Goal: Task Accomplishment & Management: Use online tool/utility

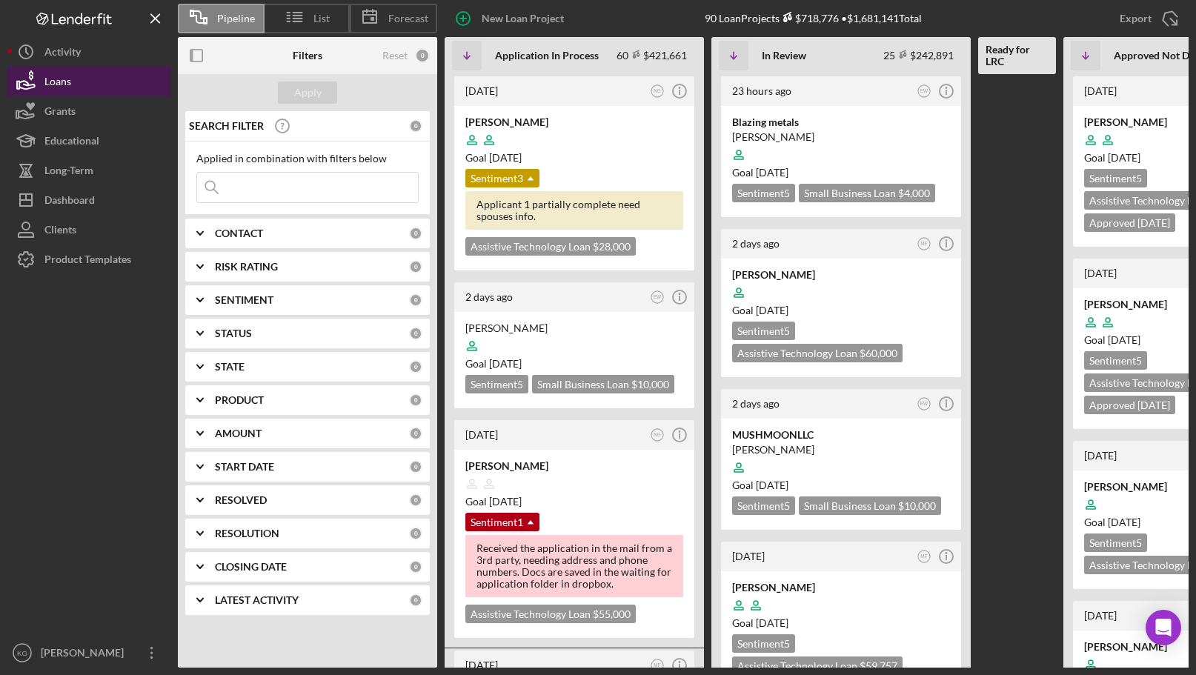
scroll to position [0, 153]
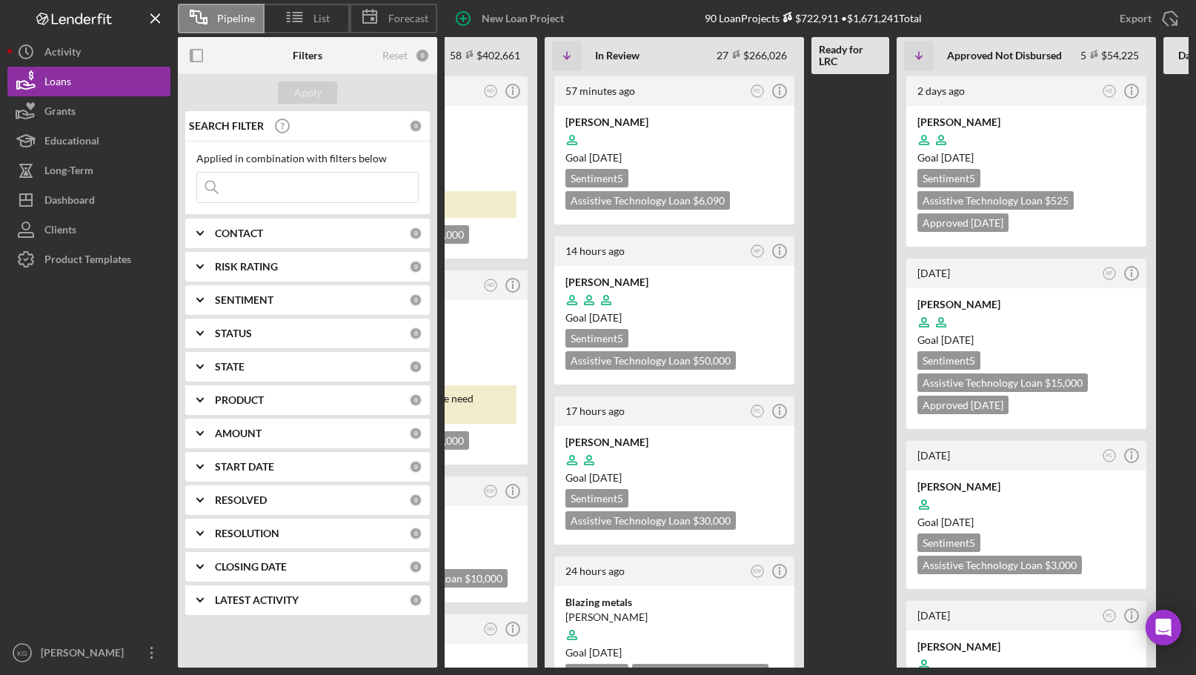
scroll to position [0, 227]
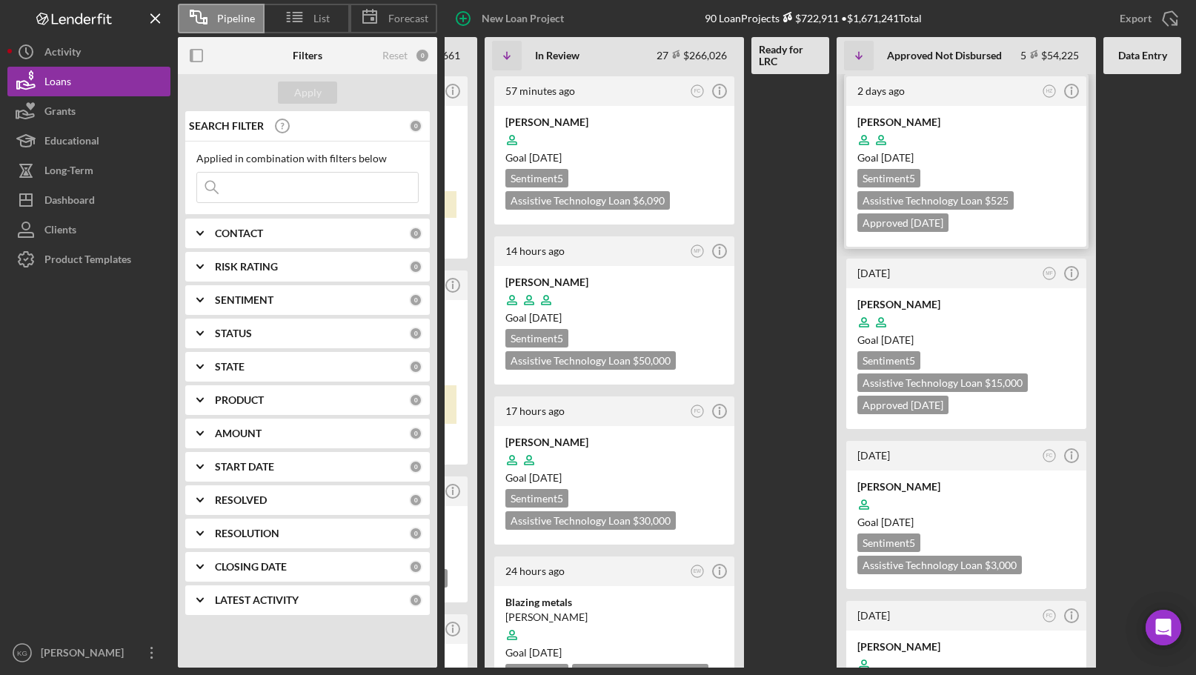
click at [1048, 148] on div at bounding box center [966, 140] width 218 height 28
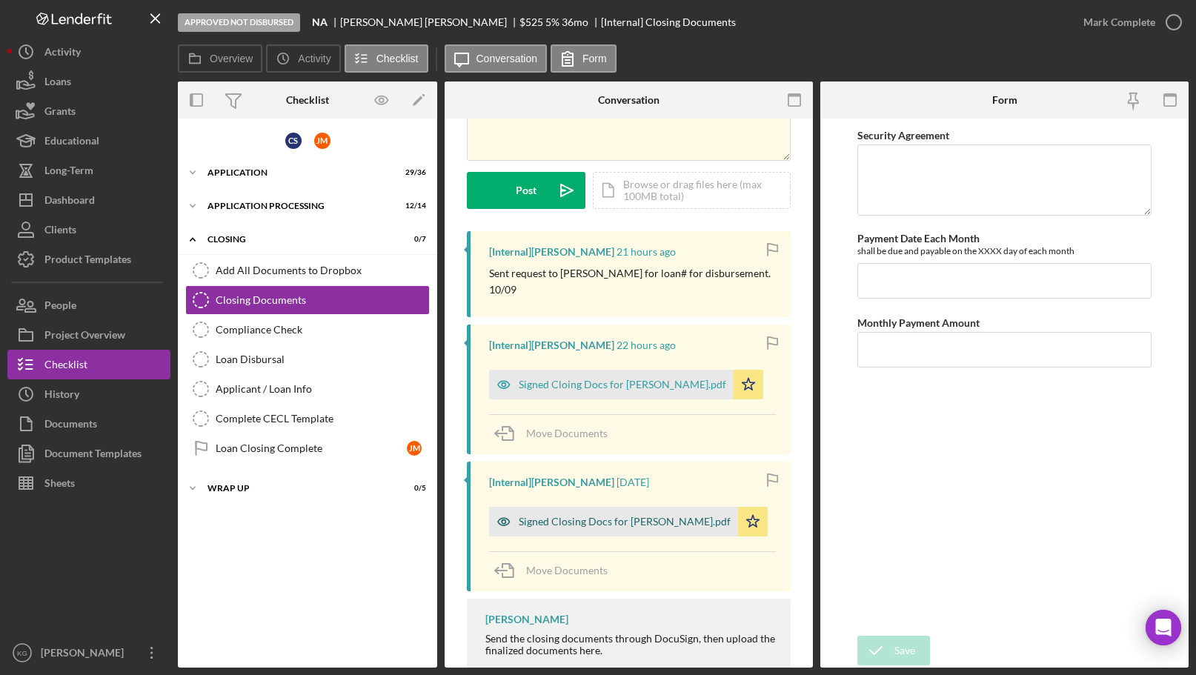
scroll to position [193, 0]
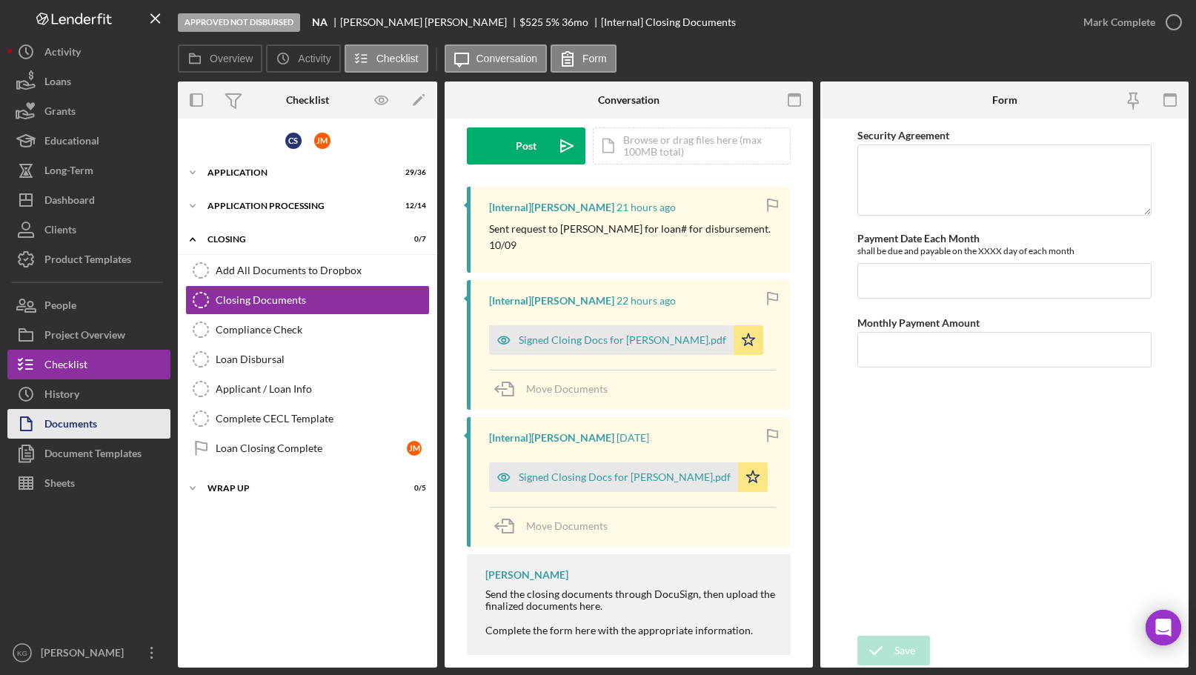
click at [65, 424] on div "Documents" at bounding box center [70, 425] width 53 height 33
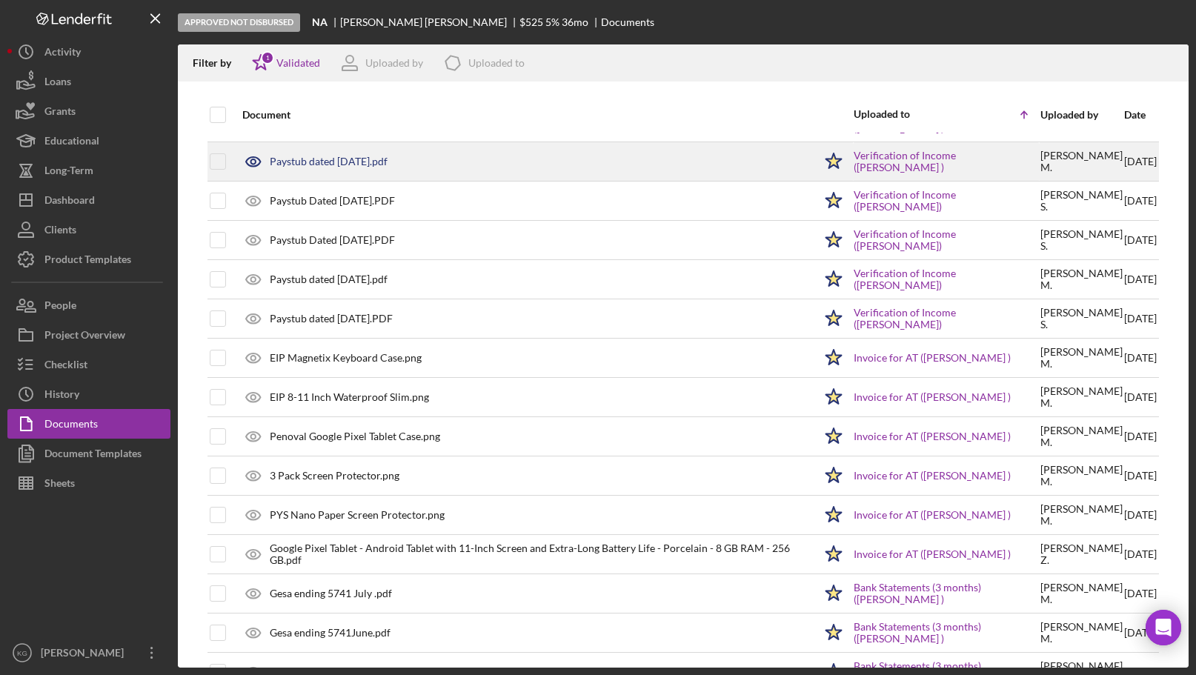
scroll to position [370, 0]
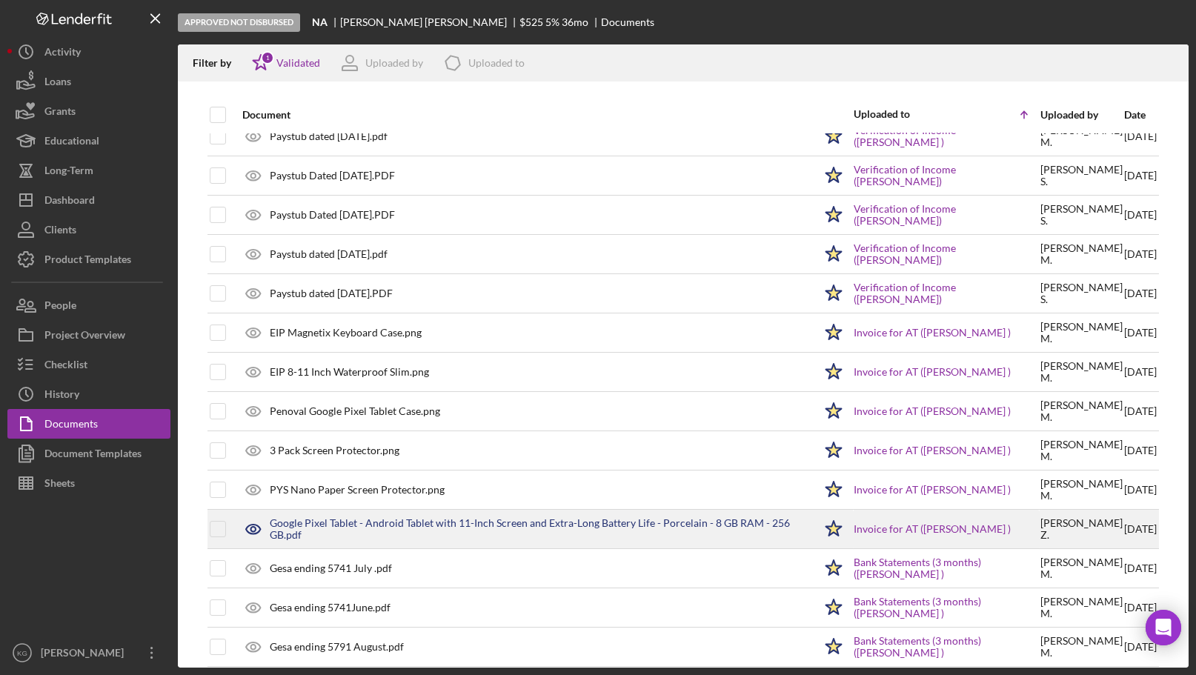
click at [407, 521] on div "Google Pixel Tablet - Android Tablet with 11-Inch Screen and Extra-Long Battery…" at bounding box center [542, 529] width 544 height 24
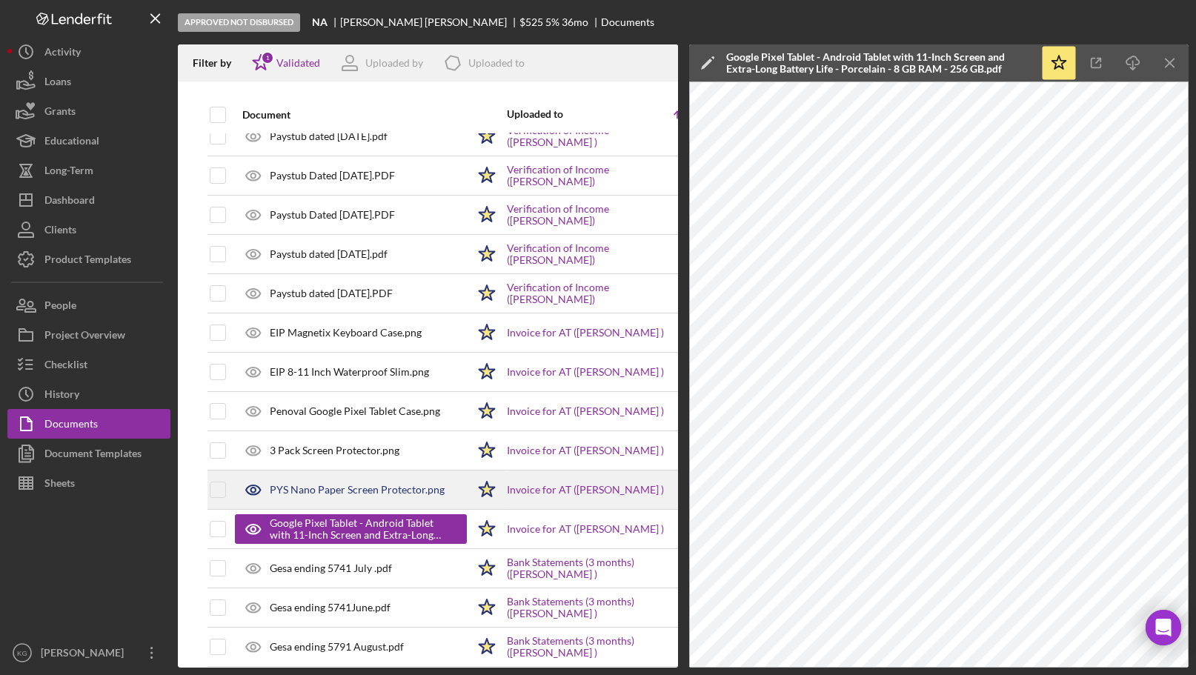
click at [300, 486] on div "PYS Nano Paper Screen Protector.png" at bounding box center [357, 490] width 175 height 12
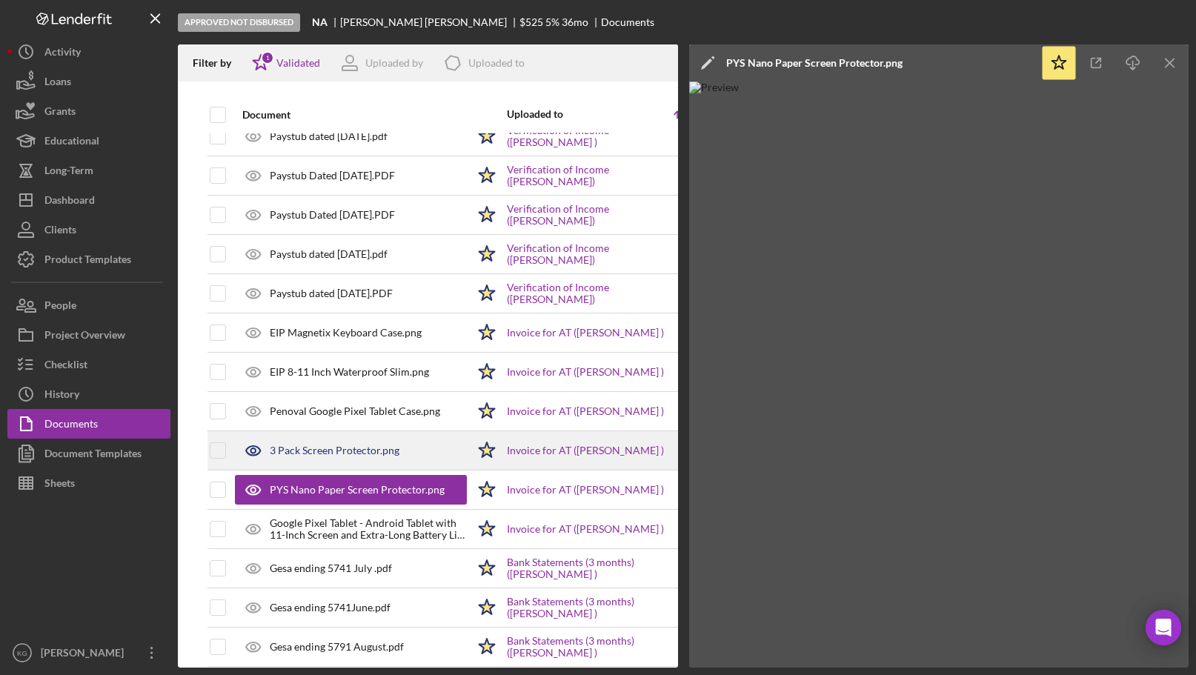
click at [291, 451] on div "3 Pack Screen Protector.png" at bounding box center [335, 450] width 130 height 12
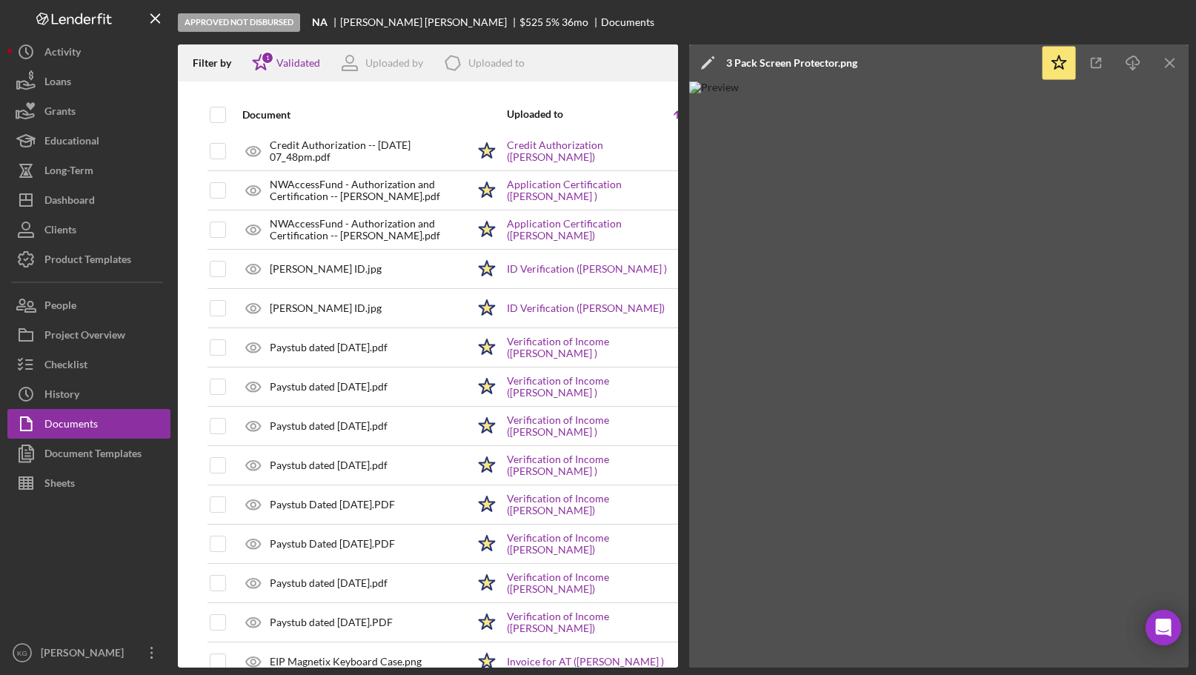
scroll to position [0, 0]
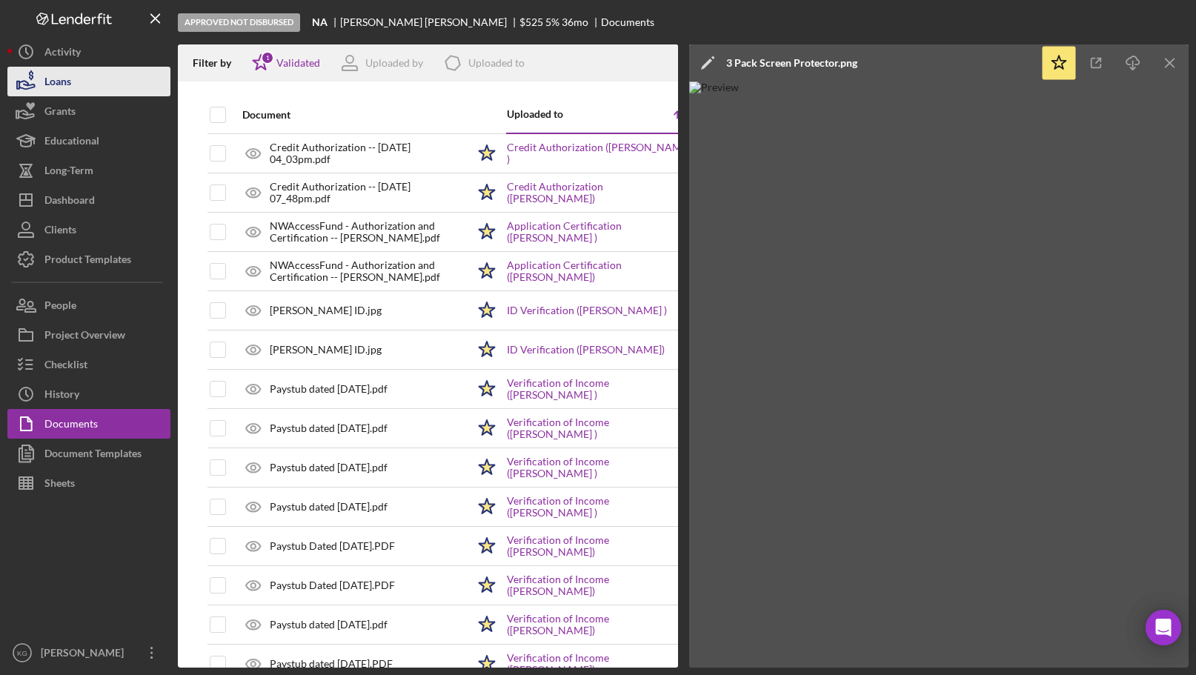
click at [66, 82] on div "Loans" at bounding box center [57, 83] width 27 height 33
